Goal: Task Accomplishment & Management: Manage account settings

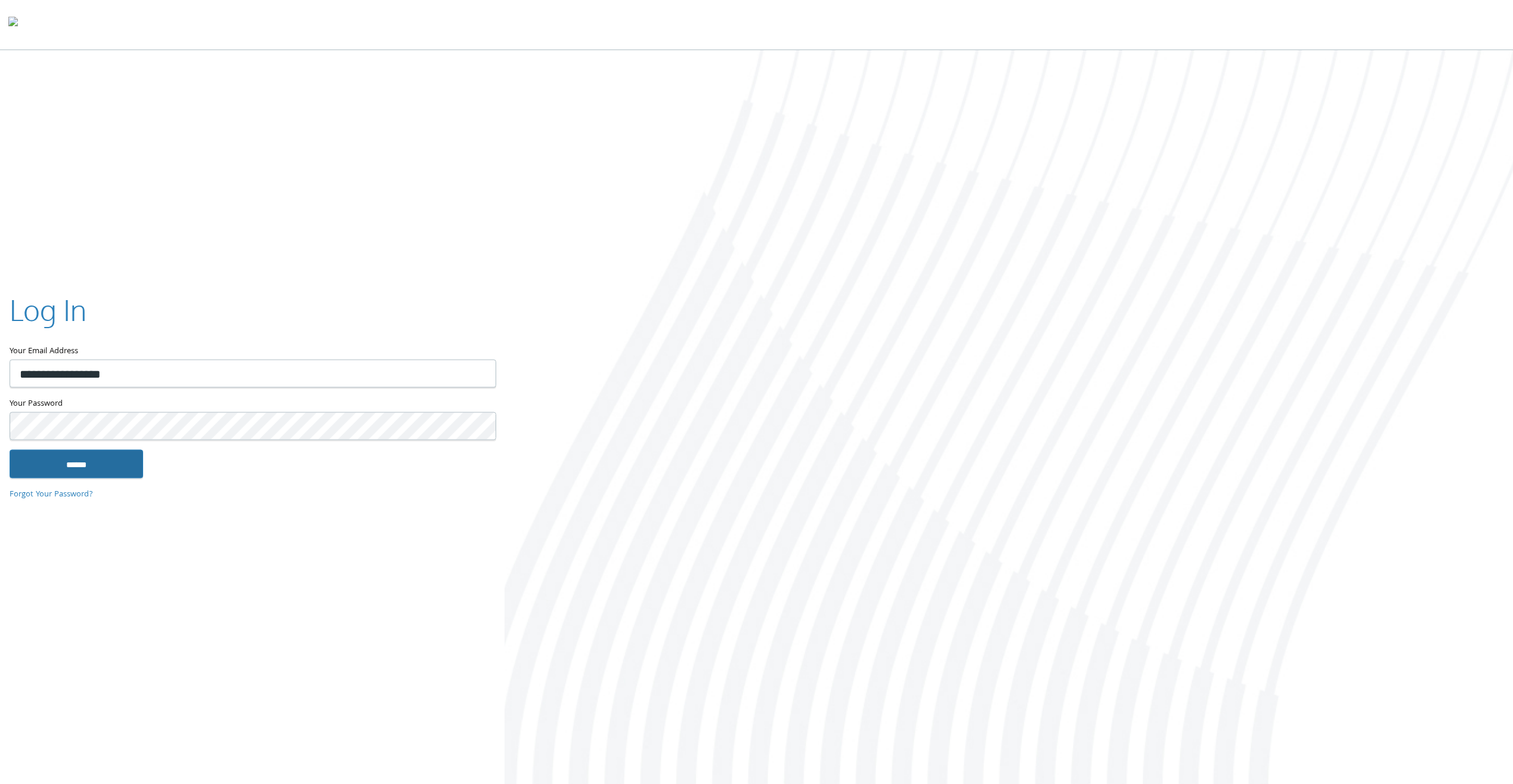
click at [58, 464] on input "******" at bounding box center [76, 464] width 133 height 29
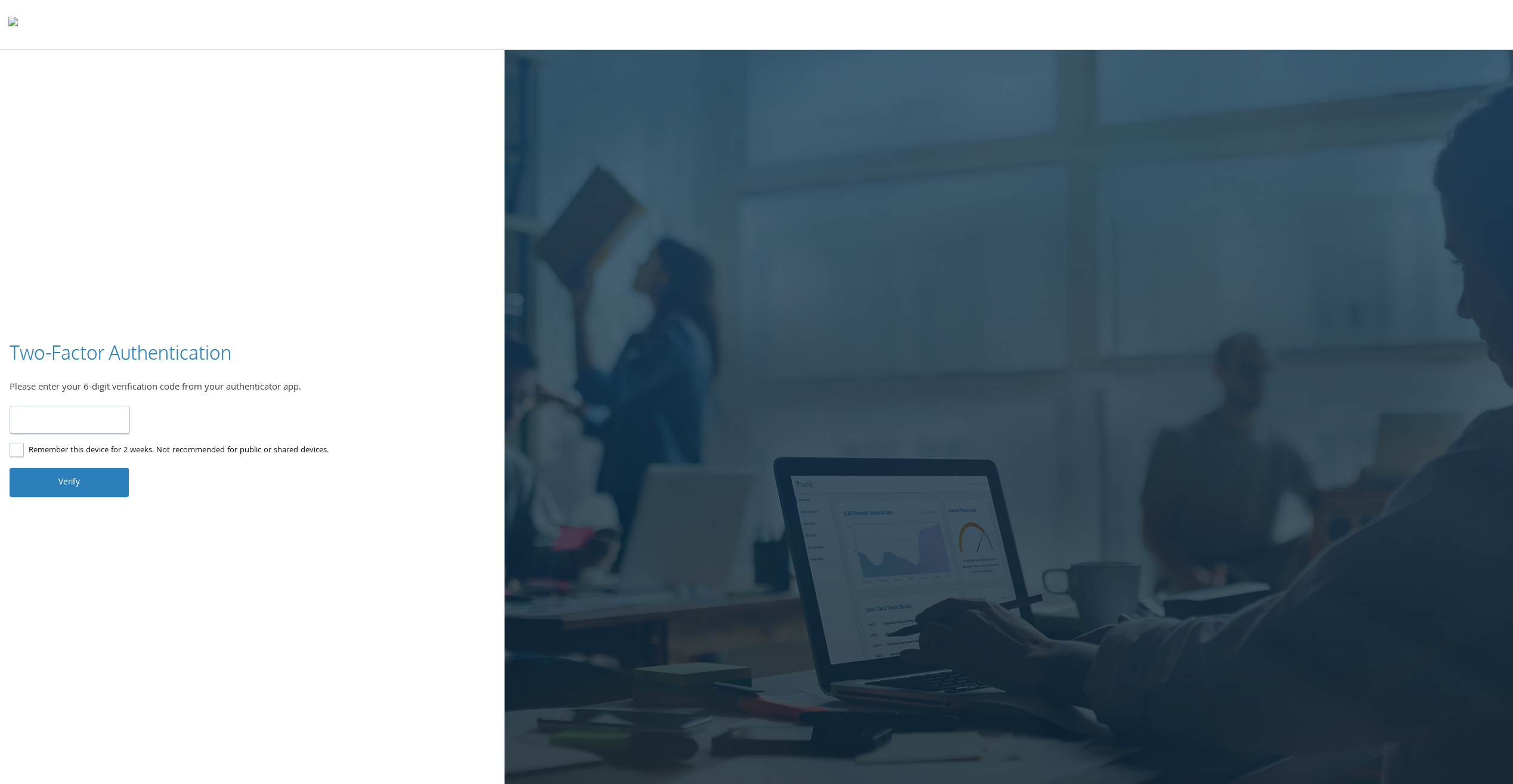
click at [61, 420] on input "number" at bounding box center [69, 419] width 120 height 28
type input "******"
